Goal: Book appointment/travel/reservation

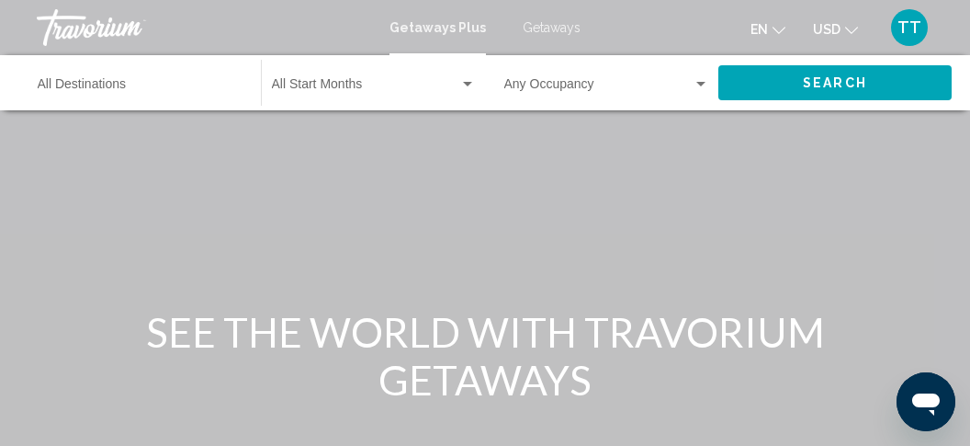
click at [120, 81] on input "Destination All Destinations" at bounding box center [140, 88] width 205 height 15
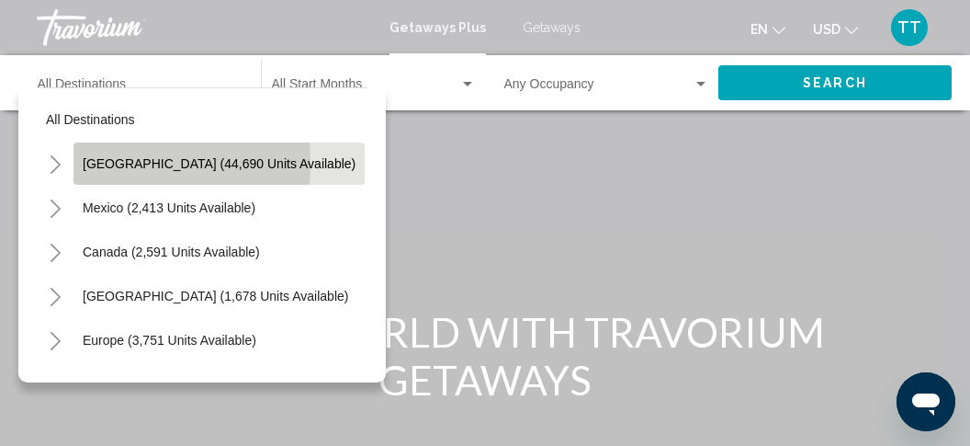
click at [132, 164] on span "[GEOGRAPHIC_DATA] (44,690 units available)" at bounding box center [219, 163] width 273 height 15
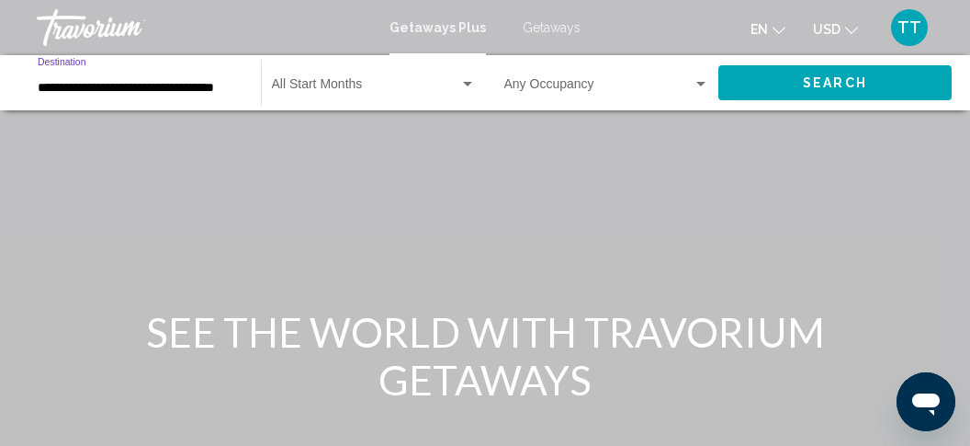
click at [230, 94] on input "**********" at bounding box center [140, 87] width 205 height 15
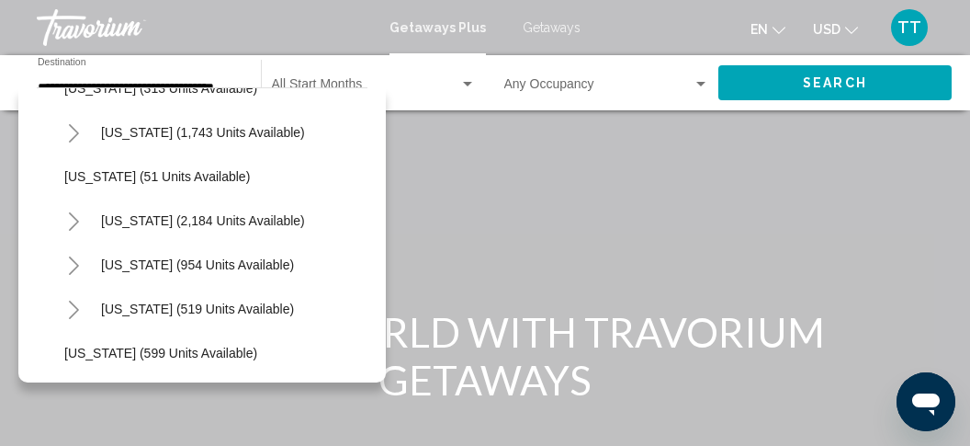
scroll to position [1331, 0]
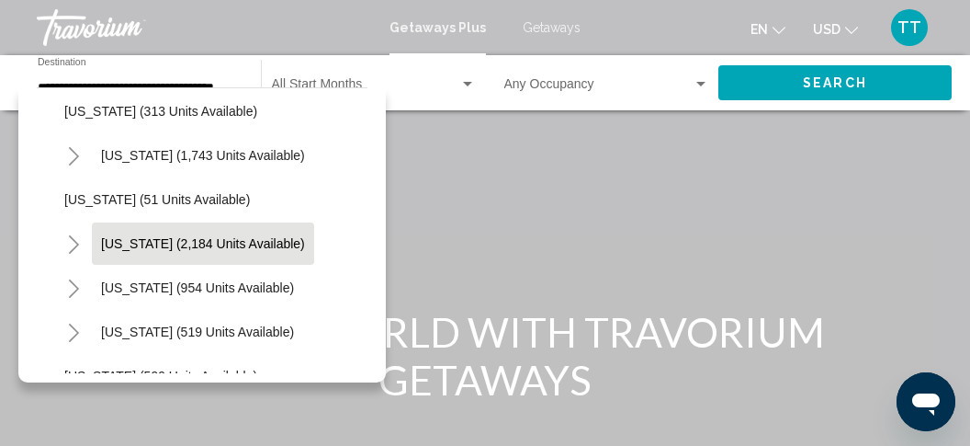
click at [269, 249] on span "[US_STATE] (2,184 units available)" at bounding box center [203, 243] width 204 height 15
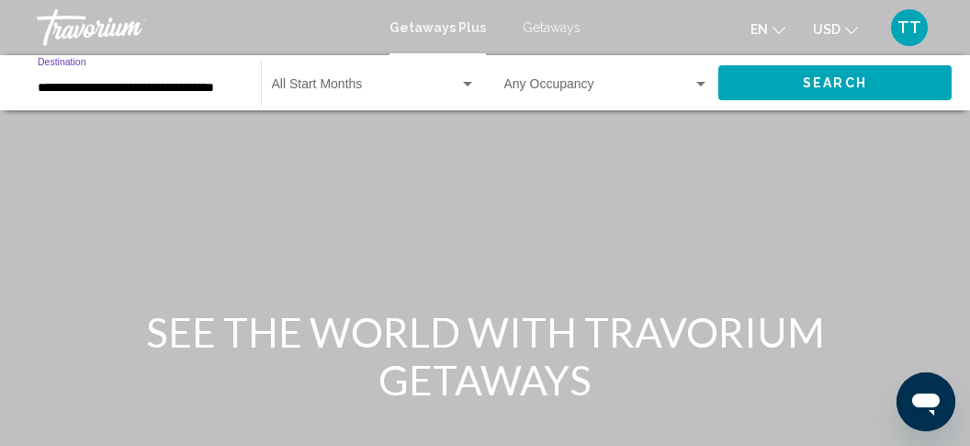
type input "**********"
click at [345, 85] on span "Search widget" at bounding box center [365, 88] width 187 height 15
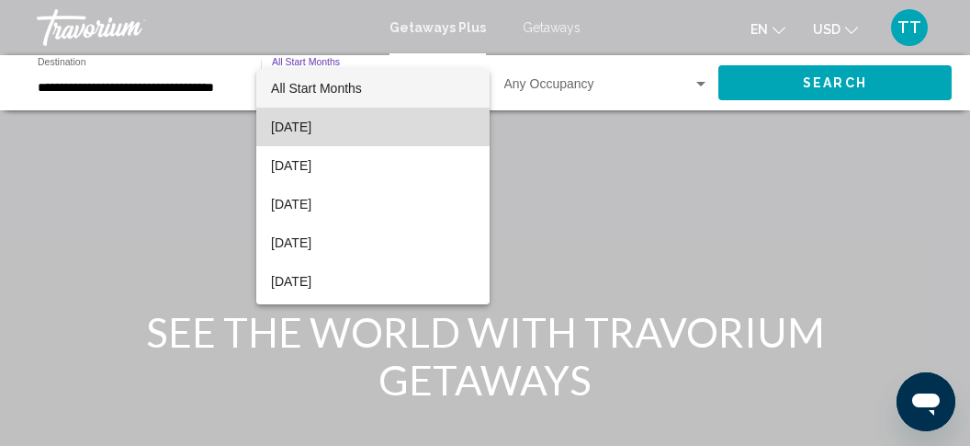
click at [334, 126] on span "[DATE]" at bounding box center [373, 126] width 204 height 39
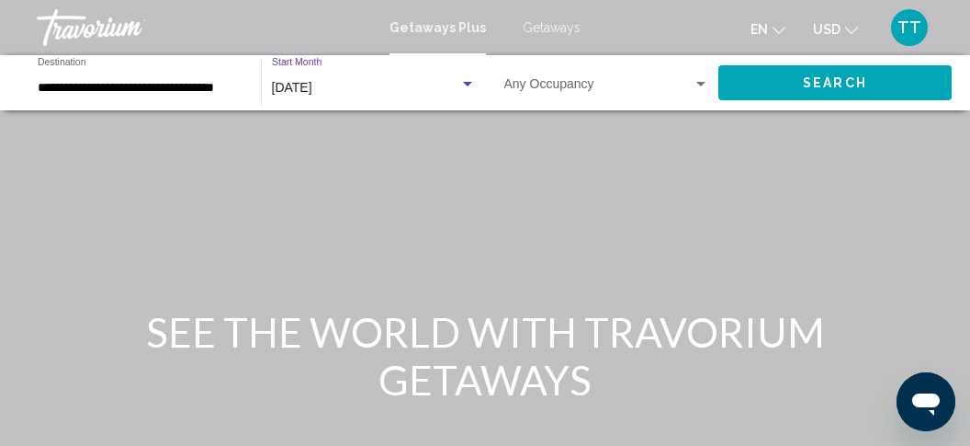
click at [559, 81] on span "Search widget" at bounding box center [598, 88] width 188 height 15
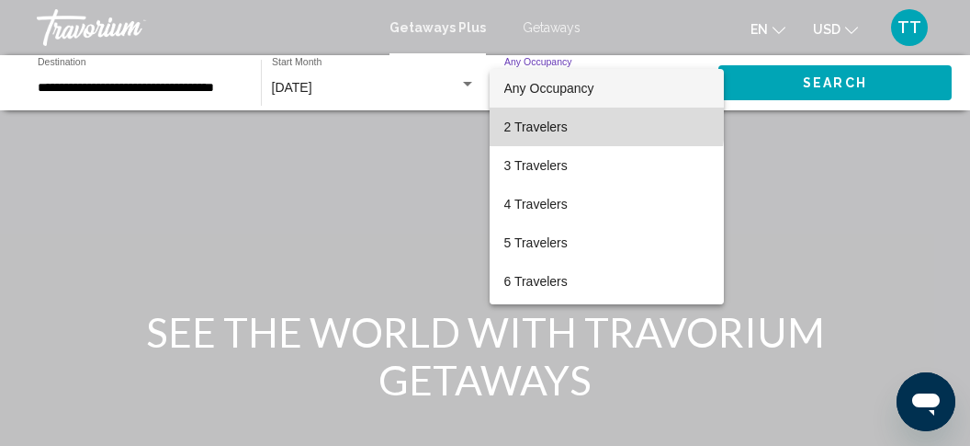
click at [554, 122] on span "2 Travelers" at bounding box center [606, 126] width 205 height 39
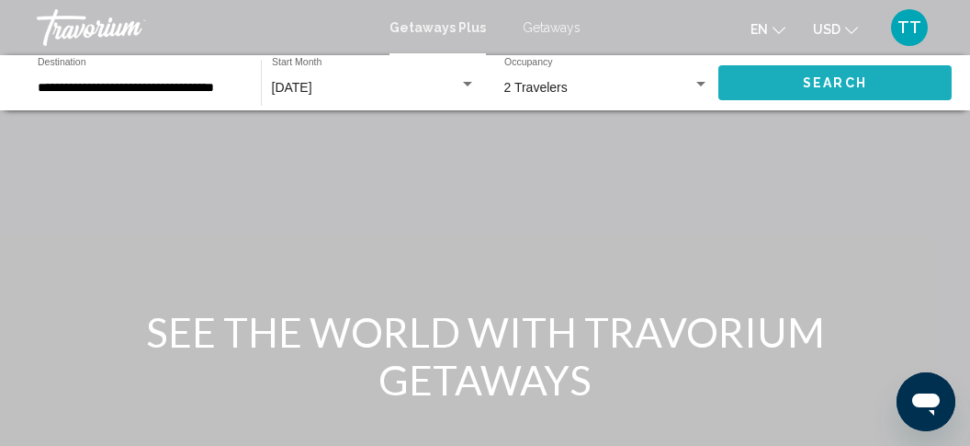
click at [780, 89] on button "Search" at bounding box center [834, 82] width 233 height 34
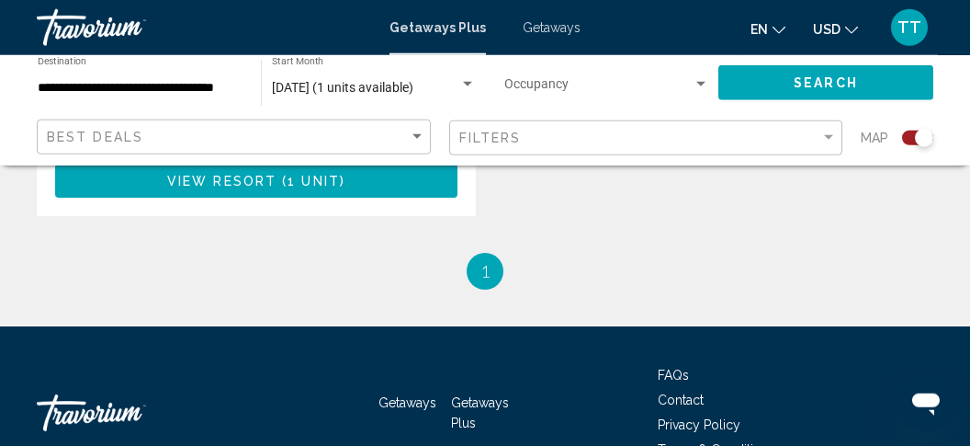
scroll to position [1210, 0]
